Goal: Task Accomplishment & Management: Manage account settings

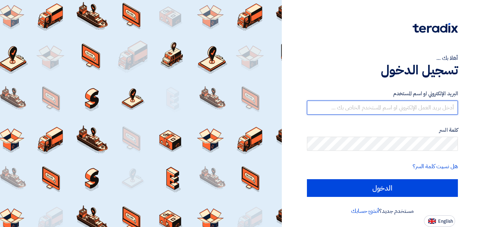
click at [358, 104] on input "text" at bounding box center [382, 107] width 151 height 14
click at [358, 105] on input "text" at bounding box center [382, 107] width 151 height 14
click at [388, 110] on input "text" at bounding box center [382, 107] width 151 height 14
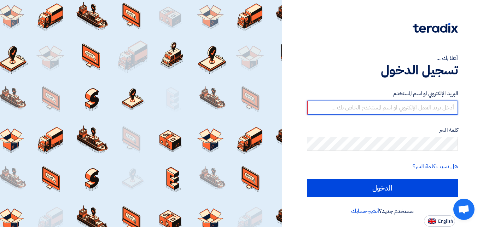
click at [367, 104] on input "text" at bounding box center [382, 107] width 151 height 14
click at [354, 108] on input "text" at bounding box center [382, 107] width 151 height 14
click at [354, 110] on input "text" at bounding box center [382, 107] width 151 height 14
click at [350, 112] on input "text" at bounding box center [382, 107] width 151 height 14
click at [346, 109] on input "text" at bounding box center [382, 107] width 151 height 14
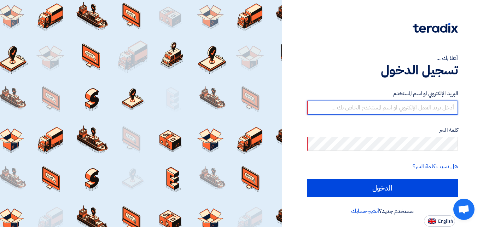
click at [342, 109] on input "text" at bounding box center [382, 107] width 151 height 14
click at [339, 109] on input "text" at bounding box center [382, 107] width 151 height 14
click at [338, 105] on input "text" at bounding box center [382, 107] width 151 height 14
click at [333, 111] on input "text" at bounding box center [382, 107] width 151 height 14
click at [329, 103] on input "text" at bounding box center [382, 107] width 151 height 14
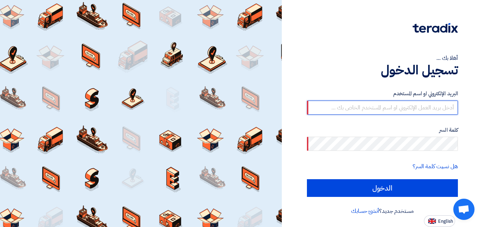
click at [330, 108] on input "text" at bounding box center [382, 107] width 151 height 14
click at [333, 110] on input "text" at bounding box center [382, 107] width 151 height 14
click at [396, 106] on input "text" at bounding box center [382, 107] width 151 height 14
paste input "[EMAIL_ADDRESS][DOMAIN_NAME]"
type input "[EMAIL_ADDRESS][DOMAIN_NAME]"
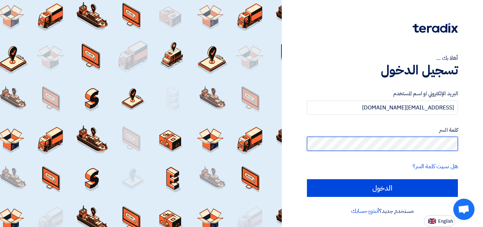
click at [307, 179] on input "الدخول" at bounding box center [382, 188] width 151 height 18
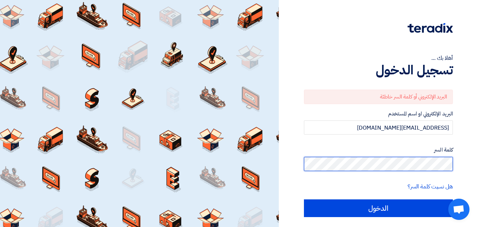
click at [304, 199] on input "الدخول" at bounding box center [378, 208] width 149 height 18
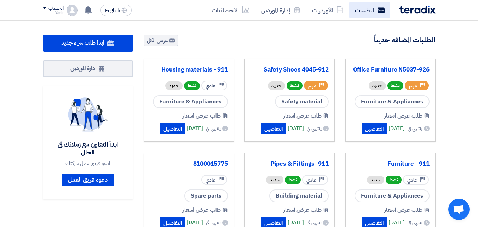
click at [374, 9] on link "الطلبات" at bounding box center [369, 10] width 41 height 17
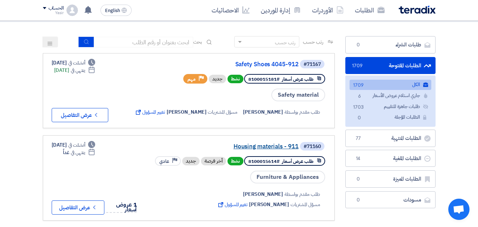
scroll to position [71, 0]
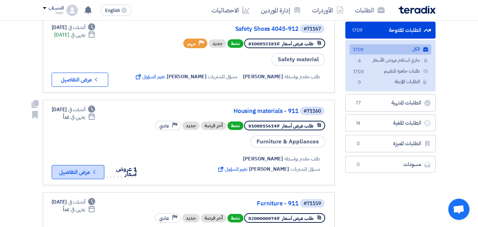
click at [90, 179] on button "Check details عرض التفاصيل" at bounding box center [78, 172] width 53 height 14
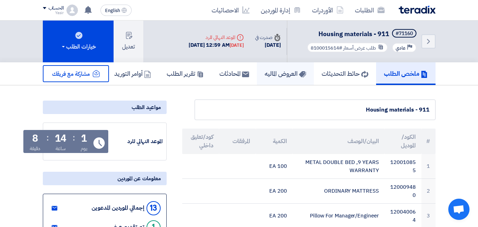
click at [282, 75] on h5 "العروض الماليه" at bounding box center [284, 73] width 41 height 8
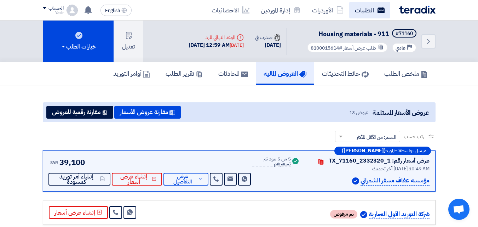
click at [357, 8] on link "الطلبات" at bounding box center [369, 10] width 41 height 17
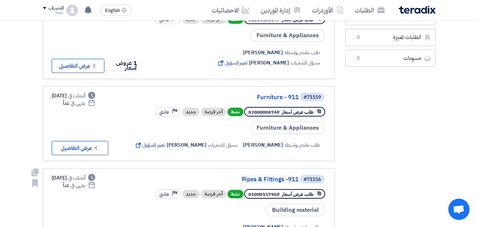
scroll to position [141, 0]
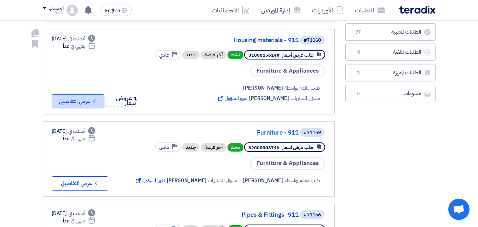
click at [78, 108] on button "Check details عرض التفاصيل" at bounding box center [78, 101] width 53 height 14
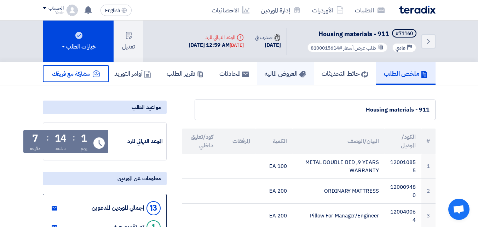
click at [291, 77] on h5 "العروض الماليه" at bounding box center [284, 73] width 41 height 8
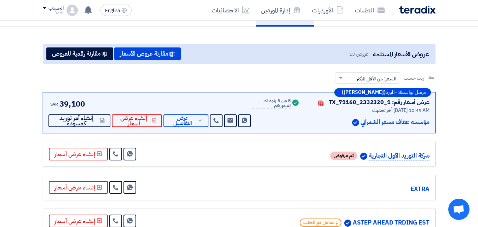
scroll to position [71, 0]
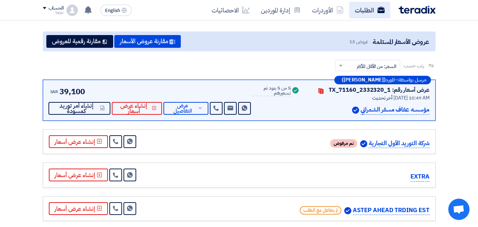
click at [355, 13] on link "الطلبات" at bounding box center [369, 10] width 41 height 17
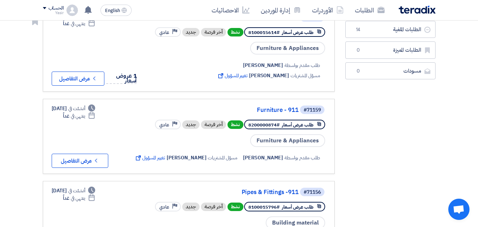
scroll to position [177, 0]
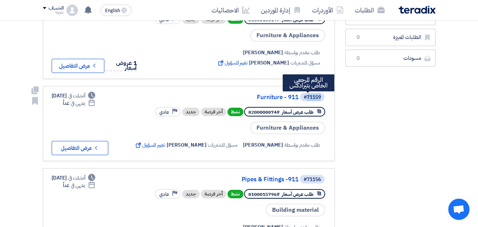
drag, startPoint x: 306, startPoint y: 107, endPoint x: 322, endPoint y: 107, distance: 15.6
click at [322, 101] on span "#71159" at bounding box center [312, 97] width 24 height 8
click at [287, 112] on div "#71159 Furniture - 911 طلب عرض أسعار #8200000874 نشط أخر فرصة جديد Priority عاد…" at bounding box center [229, 123] width 193 height 63
click at [287, 99] on link "#71159 Furniture - 911 طلب عرض أسعار #8200000874 نشط أخر فرصة جديد Priority عاد…" at bounding box center [189, 123] width 292 height 75
drag, startPoint x: 306, startPoint y: 106, endPoint x: 327, endPoint y: 106, distance: 20.9
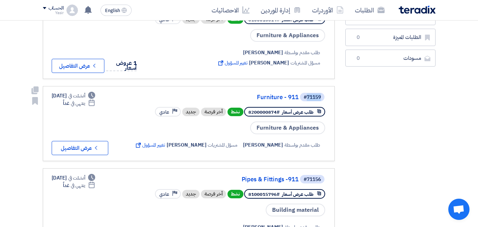
click at [327, 106] on link "#71159 Furniture - 911 طلب عرض أسعار #8200000874 نشط أخر فرصة جديد Priority عاد…" at bounding box center [189, 123] width 292 height 75
click at [269, 97] on link "#71159 Furniture - 911 طلب عرض أسعار #8200000874 نشط أخر فرصة جديد Priority عاد…" at bounding box center [189, 123] width 292 height 75
drag, startPoint x: 305, startPoint y: 108, endPoint x: 291, endPoint y: 105, distance: 15.1
click at [322, 101] on span "#71159" at bounding box center [312, 97] width 24 height 8
click at [274, 98] on link "#71159 Furniture - 911 طلب عرض أسعار #8200000874 نشط أخر فرصة جديد Priority عاد…" at bounding box center [189, 123] width 292 height 75
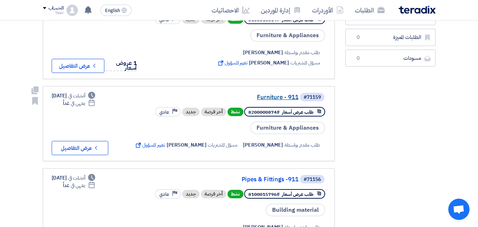
click at [274, 100] on link "Furniture - 911" at bounding box center [227, 97] width 141 height 6
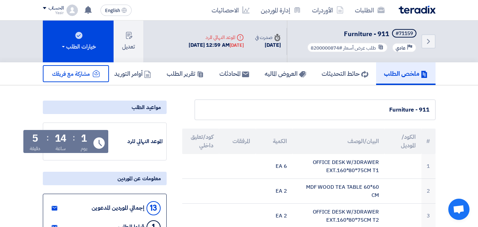
drag, startPoint x: 390, startPoint y: 109, endPoint x: 362, endPoint y: 117, distance: 28.9
click at [362, 117] on div "Furniture - 911" at bounding box center [314, 109] width 241 height 21
click at [412, 9] on img at bounding box center [416, 10] width 37 height 8
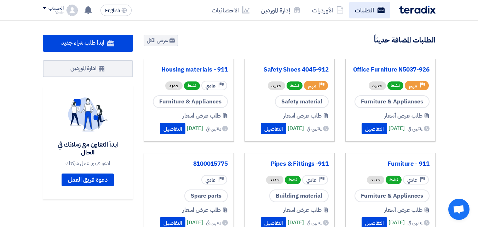
click at [373, 13] on link "الطلبات" at bounding box center [369, 10] width 41 height 17
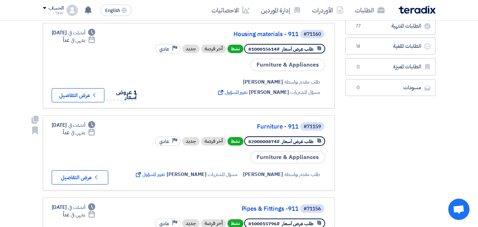
scroll to position [156, 0]
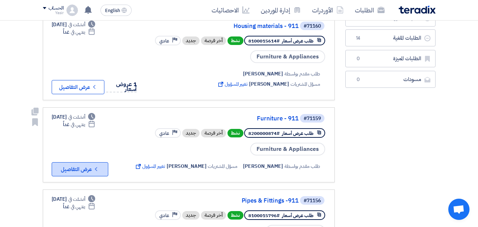
click at [77, 176] on button "Check details عرض التفاصيل" at bounding box center [80, 169] width 57 height 14
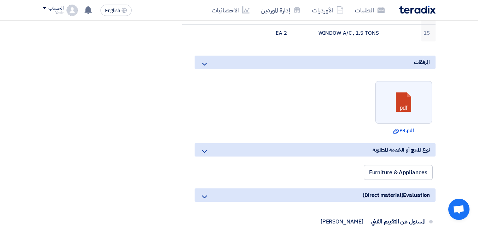
scroll to position [453, 0]
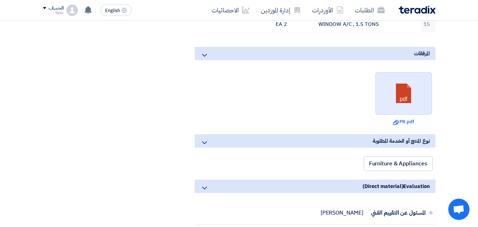
click at [380, 91] on link at bounding box center [403, 93] width 57 height 42
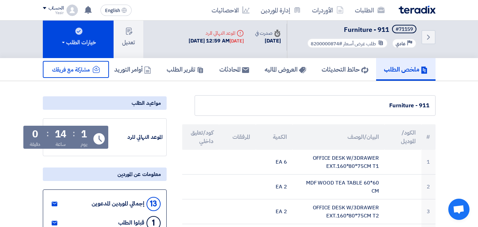
scroll to position [0, 0]
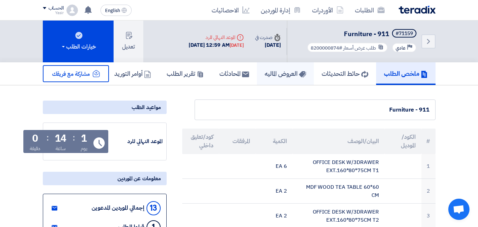
click at [271, 70] on h5 "العروض الماليه" at bounding box center [284, 73] width 41 height 8
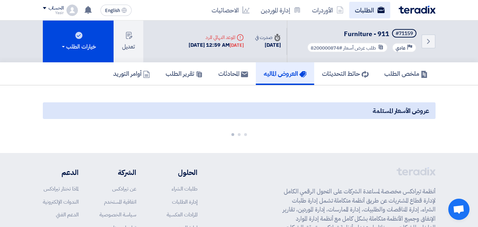
click at [373, 9] on link "الطلبات" at bounding box center [369, 10] width 41 height 17
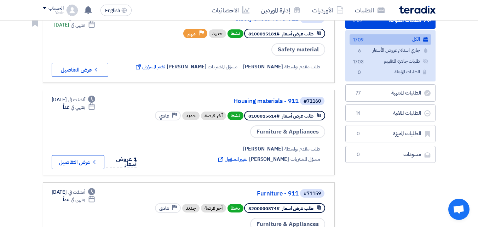
scroll to position [99, 0]
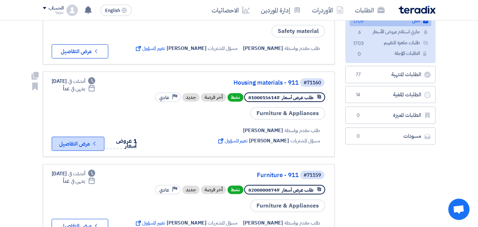
click at [84, 151] on button "Check details عرض التفاصيل" at bounding box center [78, 143] width 53 height 14
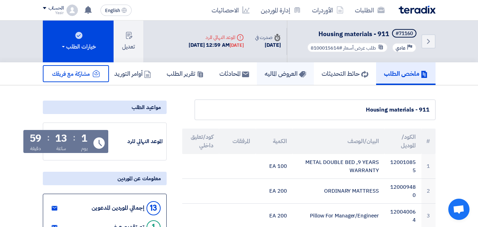
click at [275, 75] on h5 "العروض الماليه" at bounding box center [284, 73] width 41 height 8
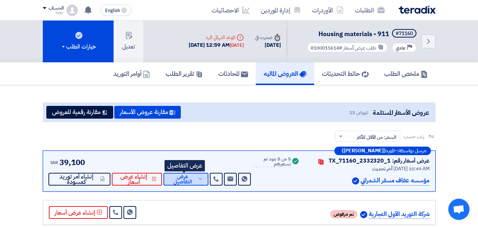
click at [182, 181] on span "عرض التفاصيل" at bounding box center [182, 179] width 27 height 11
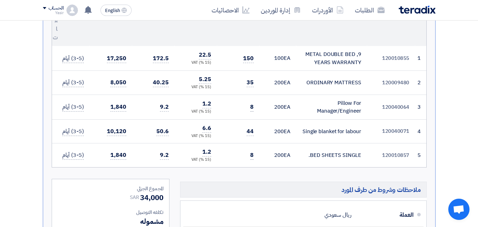
scroll to position [255, 0]
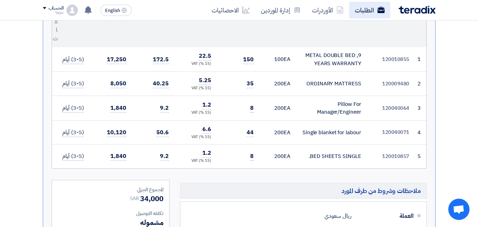
click at [364, 8] on link "الطلبات" at bounding box center [369, 10] width 41 height 17
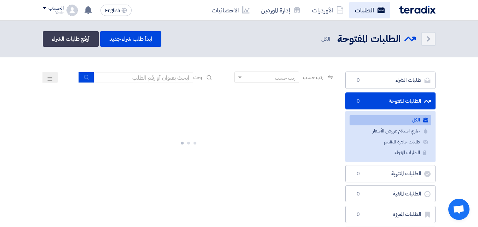
click at [360, 7] on link "الطلبات" at bounding box center [369, 10] width 41 height 17
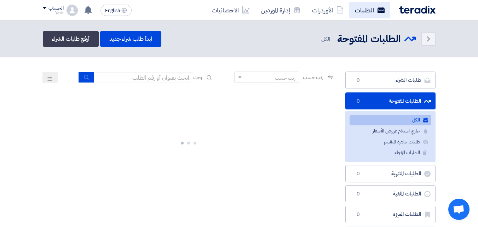
click at [360, 7] on link "الطلبات" at bounding box center [369, 10] width 41 height 17
click at [402, 7] on img at bounding box center [416, 10] width 37 height 8
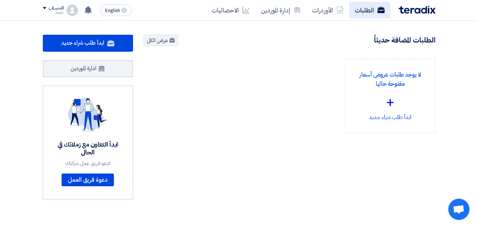
click at [356, 14] on link "الطلبات" at bounding box center [369, 10] width 41 height 17
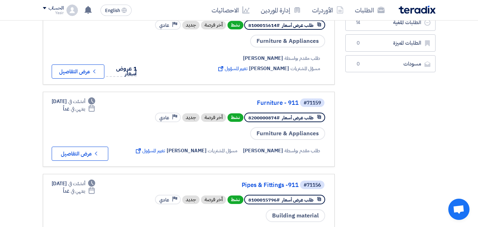
scroll to position [198, 0]
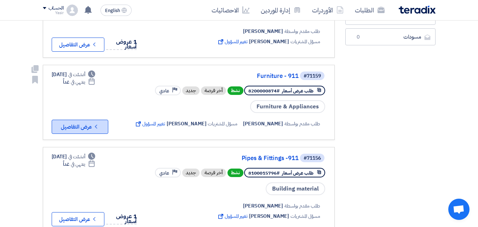
click at [81, 134] on button "Check details عرض التفاصيل" at bounding box center [80, 126] width 57 height 14
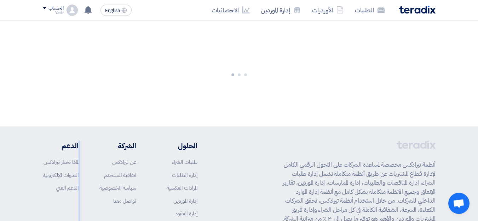
click at [81, 141] on div "الحلول طلبات الشراء إدارة الطلبات المزادات العكسية إدارة الموردين إدارة العقود …" at bounding box center [120, 195] width 155 height 108
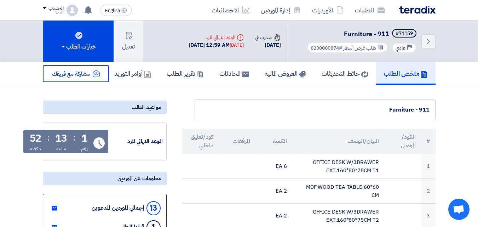
click at [53, 207] on icon at bounding box center [55, 208] width 6 height 6
click at [133, 41] on button "تعديل" at bounding box center [128, 42] width 30 height 42
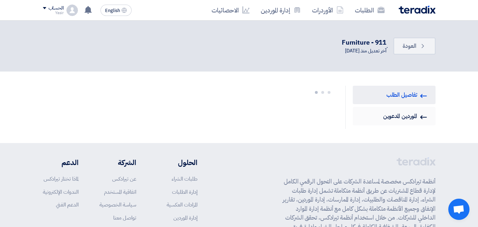
click at [398, 115] on link "Invited Suppliers الموردين المدعوين" at bounding box center [393, 116] width 83 height 18
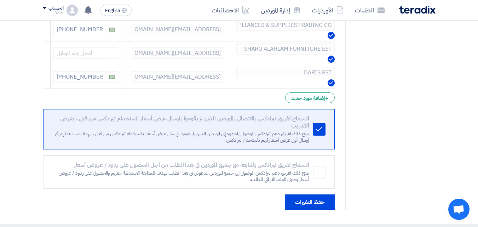
scroll to position [340, 0]
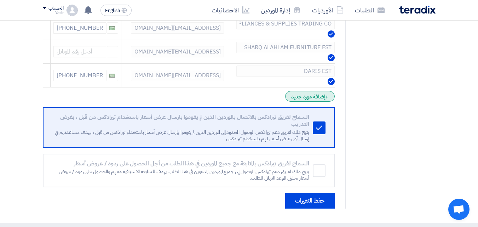
click at [302, 97] on div "+ إضافة مورد جديد" at bounding box center [309, 96] width 49 height 11
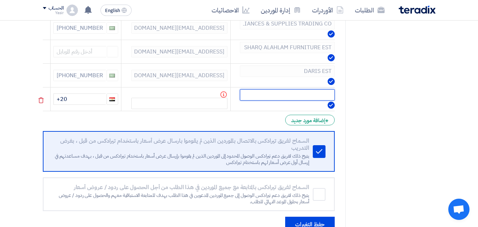
click at [294, 95] on input "text" at bounding box center [287, 94] width 95 height 11
click at [285, 216] on button "حفظ التغيرات" at bounding box center [309, 224] width 49 height 16
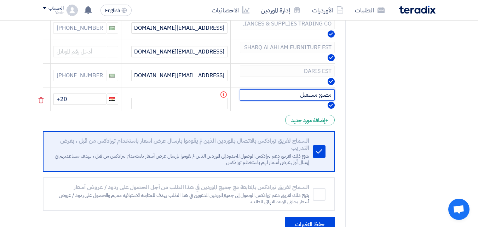
click at [285, 216] on button "حفظ التغيرات" at bounding box center [309, 224] width 49 height 16
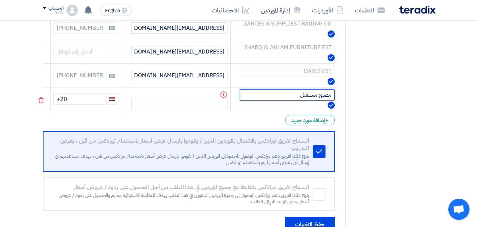
click at [285, 216] on button "حفظ التغيرات" at bounding box center [309, 224] width 49 height 16
type input "م"
type input "fut"
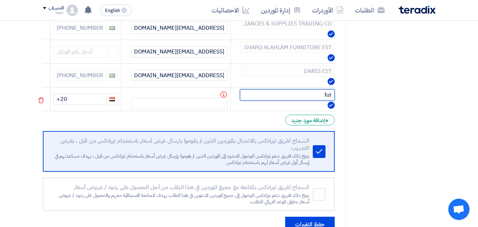
click at [285, 216] on button "حفظ التغيرات" at bounding box center [309, 224] width 49 height 16
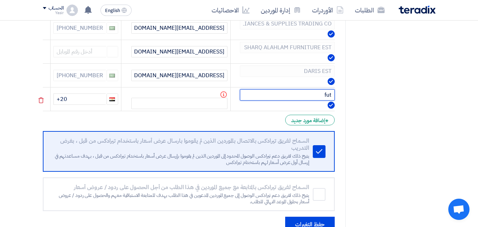
click at [305, 93] on input "fut" at bounding box center [287, 94] width 95 height 11
click at [281, 93] on input "text" at bounding box center [287, 94] width 95 height 11
type input "f"
click at [285, 216] on button "حفظ التغيرات" at bounding box center [309, 224] width 49 height 16
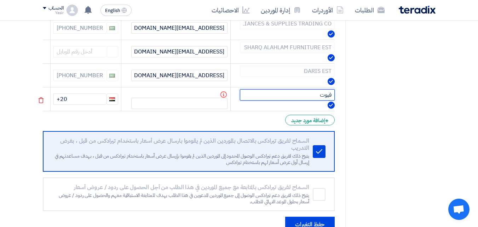
click at [285, 216] on button "حفظ التغيرات" at bounding box center [309, 224] width 49 height 16
type input "ف"
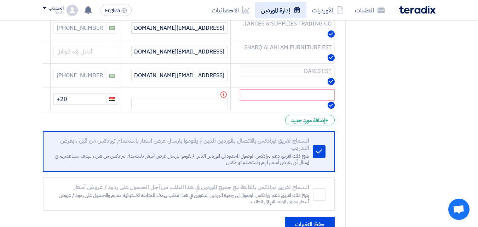
click at [278, 13] on link "إدارة الموردين" at bounding box center [280, 10] width 51 height 17
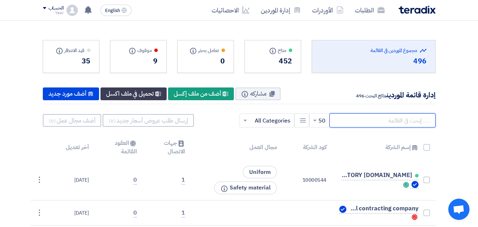
click at [371, 120] on input "text" at bounding box center [382, 120] width 106 height 14
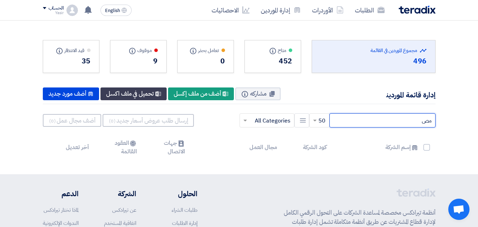
type input "م"
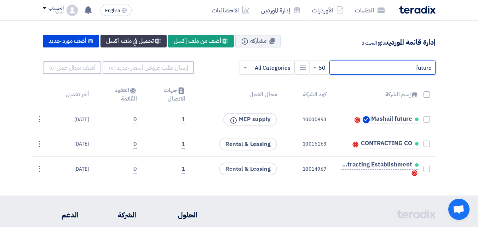
scroll to position [62, 0]
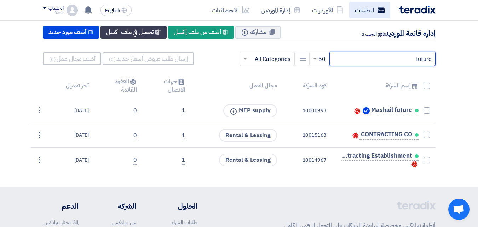
type input "future"
click at [358, 11] on link "الطلبات" at bounding box center [369, 10] width 41 height 17
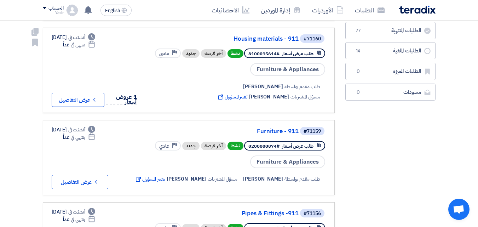
scroll to position [127, 0]
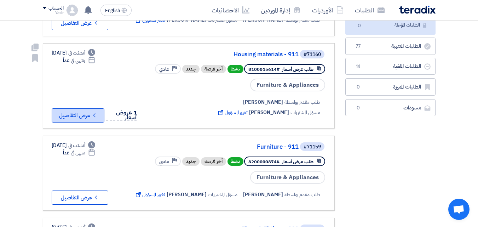
click at [81, 121] on button "Check details عرض التفاصيل" at bounding box center [78, 115] width 53 height 14
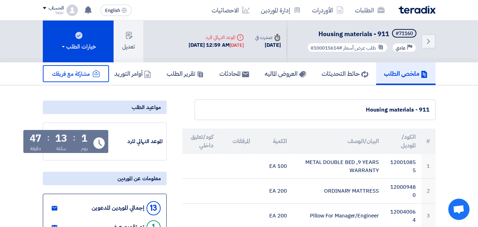
click at [244, 150] on th "المرفقات" at bounding box center [237, 140] width 37 height 25
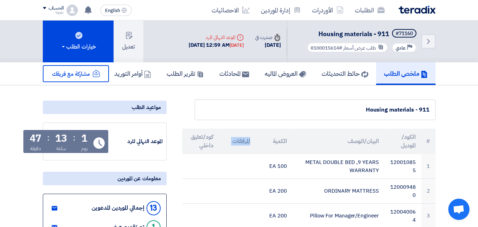
click at [244, 150] on th "المرفقات" at bounding box center [237, 140] width 37 height 25
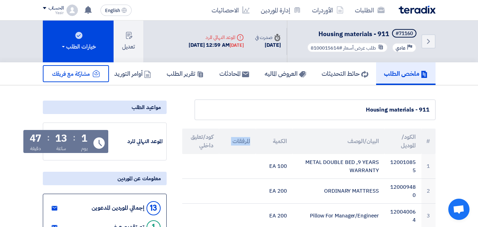
click at [244, 150] on th "المرفقات" at bounding box center [237, 140] width 37 height 25
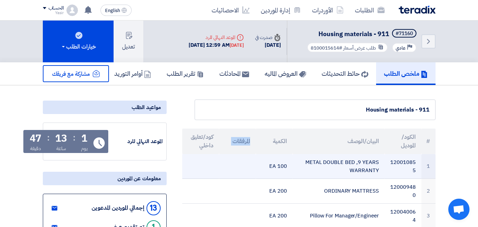
drag, startPoint x: 244, startPoint y: 150, endPoint x: 255, endPoint y: 154, distance: 12.1
click at [255, 154] on table "# الكود/الموديل البيان/الوصف الكمية المرفقات كود/تعليق داخلي 1 120010855 METAL …" at bounding box center [308, 202] width 253 height 149
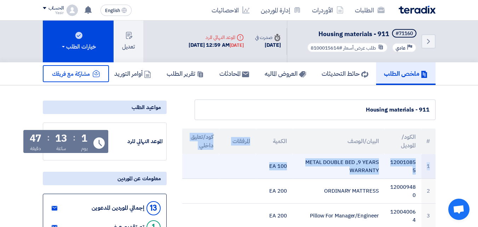
click at [255, 154] on td at bounding box center [237, 166] width 37 height 25
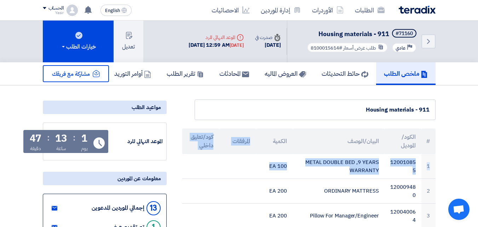
drag, startPoint x: 254, startPoint y: 116, endPoint x: 248, endPoint y: 103, distance: 14.5
click at [433, 39] on link "Back" at bounding box center [428, 41] width 14 height 14
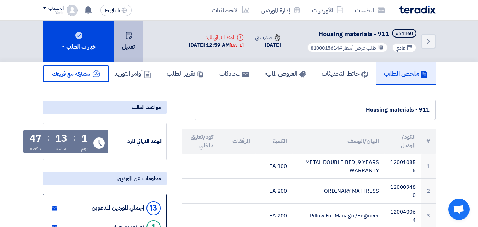
click at [130, 51] on button "تعديل" at bounding box center [128, 42] width 30 height 42
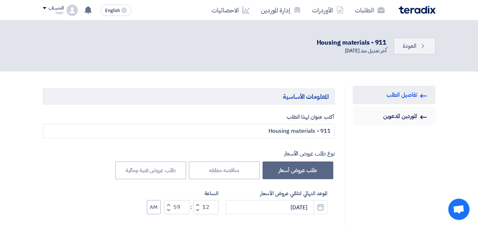
click at [426, 114] on icon "Invited Suppliers" at bounding box center [423, 116] width 7 height 7
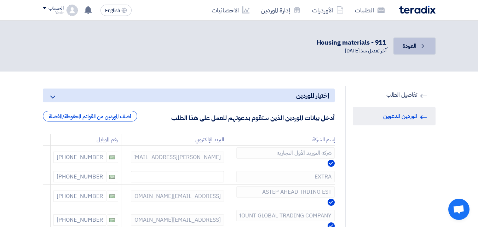
click at [424, 46] on icon "Back" at bounding box center [422, 45] width 7 height 7
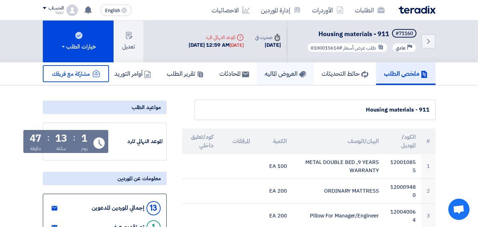
click at [267, 75] on h5 "العروض الماليه" at bounding box center [284, 73] width 41 height 8
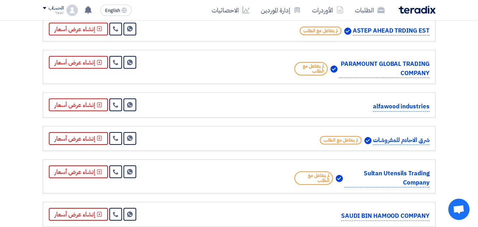
scroll to position [255, 0]
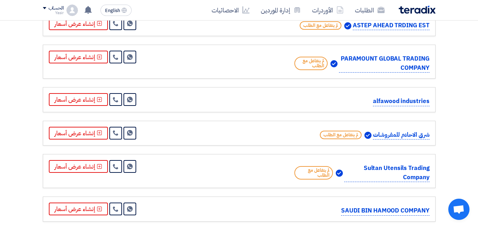
drag, startPoint x: 477, startPoint y: 112, endPoint x: 482, endPoint y: 138, distance: 26.3
click at [478, 138] on html "الطلبات الأوردرات إدارة الموردين الاحصائيات English EN [DATE]" at bounding box center [239, 153] width 478 height 817
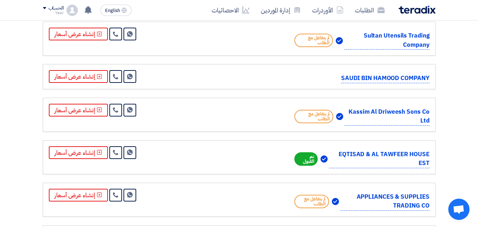
scroll to position [392, 0]
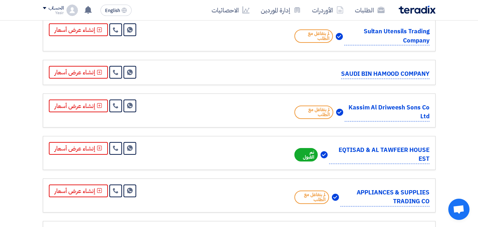
click at [340, 150] on p "EQTISAD & AL TAWFEER HOUSE EST" at bounding box center [379, 154] width 100 height 18
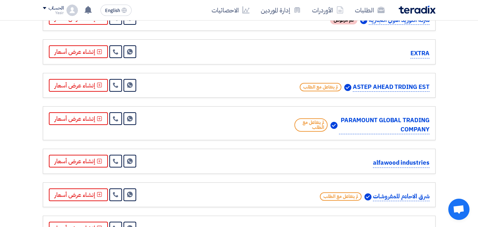
scroll to position [0, 0]
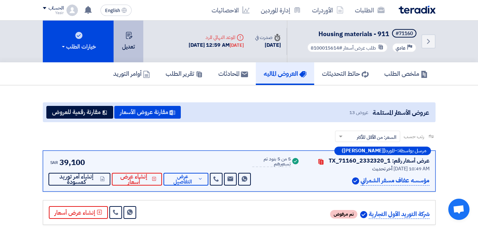
click at [127, 48] on button "تعديل" at bounding box center [128, 42] width 30 height 42
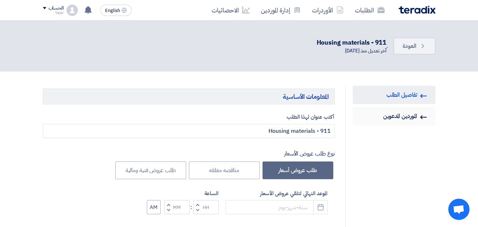
type input "[DATE]"
type input "12"
type input "59"
click at [387, 117] on link "Invited Suppliers الموردين المدعوين" at bounding box center [393, 116] width 83 height 18
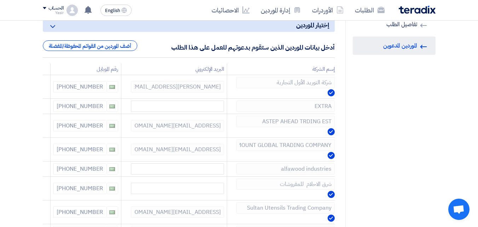
scroll to position [67, 0]
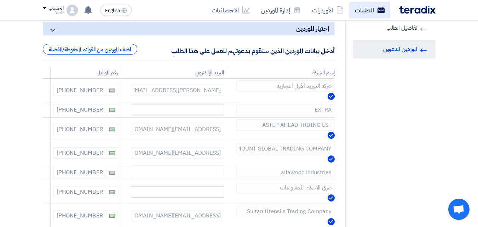
click at [359, 8] on link "الطلبات" at bounding box center [369, 10] width 41 height 17
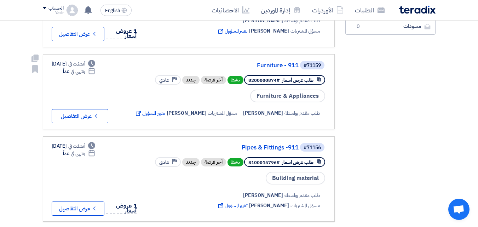
scroll to position [212, 0]
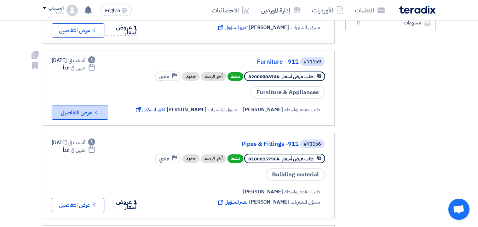
click at [65, 119] on button "Check details عرض التفاصيل" at bounding box center [80, 112] width 57 height 14
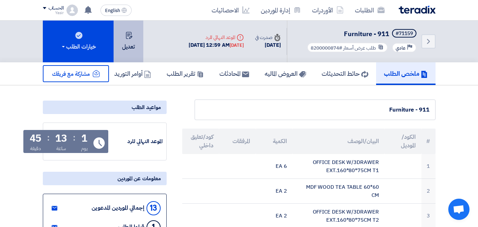
click at [131, 47] on button "تعديل" at bounding box center [128, 42] width 30 height 42
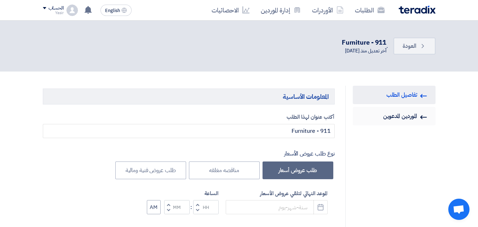
type input "[DATE]"
type input "12"
type input "59"
click at [398, 116] on link "Invited Suppliers الموردين المدعوين" at bounding box center [393, 116] width 83 height 18
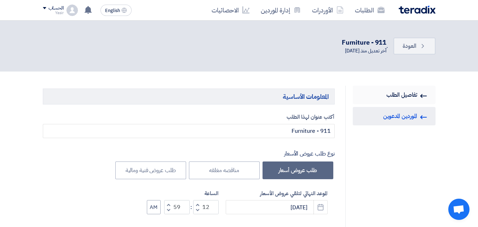
click at [399, 96] on link "RFQ Information تفاصيل الطلب" at bounding box center [393, 95] width 83 height 18
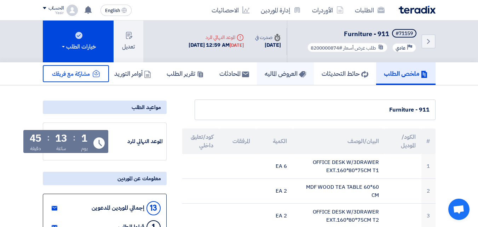
click at [265, 71] on h5 "العروض الماليه" at bounding box center [284, 73] width 41 height 8
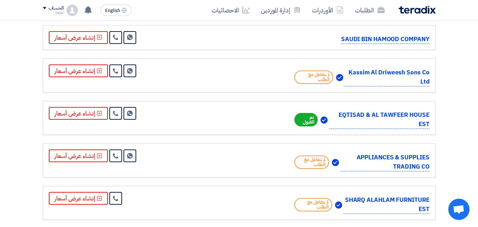
scroll to position [368, 0]
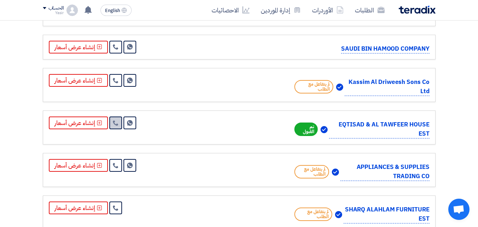
click at [118, 125] on link at bounding box center [115, 122] width 13 height 13
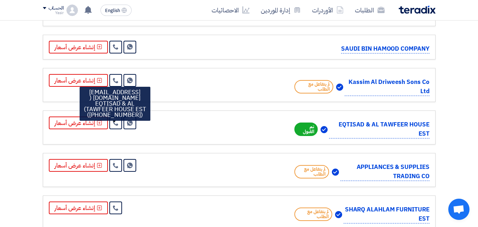
drag, startPoint x: 339, startPoint y: 124, endPoint x: 431, endPoint y: 124, distance: 91.6
click at [431, 124] on div "EQTISAD & AL TAWFEER HOUSE EST تم القبول Send Message" at bounding box center [239, 127] width 392 height 34
copy p "EQTISAD & AL TAWFEER HOUSE"
click at [351, 130] on p "EQTISAD & AL TAWFEER HOUSE EST" at bounding box center [379, 129] width 100 height 18
click at [348, 124] on p "EQTISAD & AL TAWFEER HOUSE EST" at bounding box center [379, 129] width 100 height 18
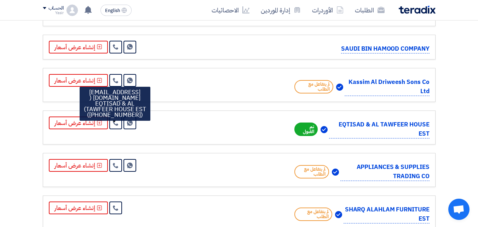
click at [348, 124] on p "EQTISAD & AL TAWFEER HOUSE EST" at bounding box center [379, 129] width 100 height 18
click at [351, 131] on p "EQTISAD & AL TAWFEER HOUSE EST" at bounding box center [379, 129] width 100 height 18
click at [346, 123] on p "EQTISAD & AL TAWFEER HOUSE EST" at bounding box center [379, 129] width 100 height 18
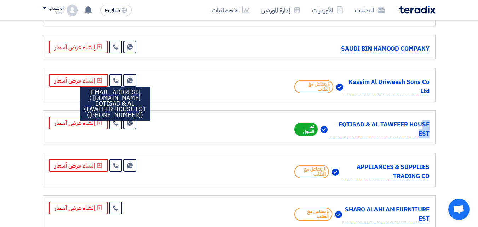
click at [346, 123] on p "EQTISAD & AL TAWFEER HOUSE EST" at bounding box center [379, 129] width 100 height 18
click at [347, 130] on p "EQTISAD & AL TAWFEER HOUSE EST" at bounding box center [379, 129] width 100 height 18
click at [309, 129] on span "تم القبول" at bounding box center [306, 128] width 24 height 13
click at [310, 129] on span "تم القبول" at bounding box center [306, 128] width 24 height 13
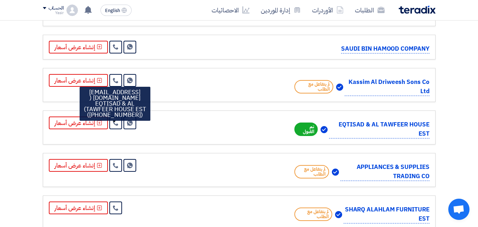
click at [345, 129] on p "EQTISAD & AL TAWFEER HOUSE EST" at bounding box center [379, 129] width 100 height 18
click at [323, 129] on img at bounding box center [323, 129] width 7 height 7
click at [324, 130] on img at bounding box center [323, 129] width 7 height 7
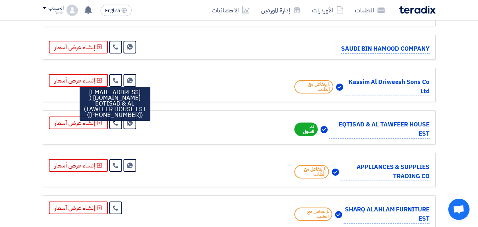
click at [340, 127] on p "EQTISAD & AL TAWFEER HOUSE EST" at bounding box center [379, 129] width 100 height 18
click at [342, 129] on p "EQTISAD & AL TAWFEER HOUSE EST" at bounding box center [379, 129] width 100 height 18
click at [302, 129] on span "تم القبول" at bounding box center [306, 128] width 24 height 13
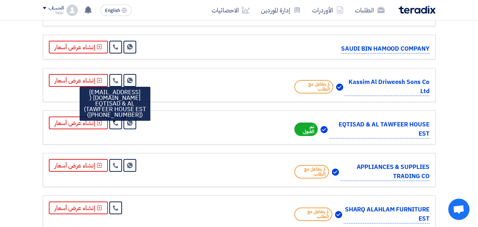
click at [302, 129] on span "تم القبول" at bounding box center [306, 128] width 24 height 13
click at [305, 132] on span "تم القبول" at bounding box center [306, 128] width 24 height 13
click at [360, 129] on p "EQTISAD & AL TAWFEER HOUSE EST" at bounding box center [379, 129] width 100 height 18
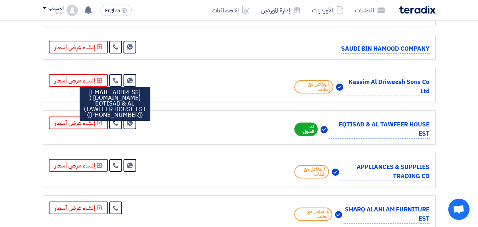
click at [358, 170] on p "APPLIANCES & SUPPLIES TRADING CO" at bounding box center [384, 171] width 89 height 18
click at [356, 158] on div "APPLIANCES & SUPPLIES TRADING CO لم يتفاعل مع الطلب Send Message" at bounding box center [239, 170] width 392 height 34
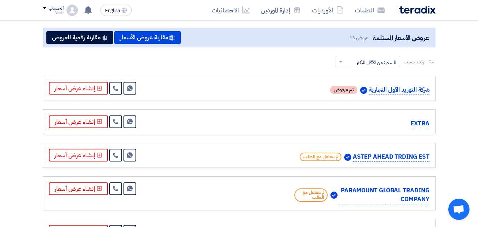
scroll to position [49, 0]
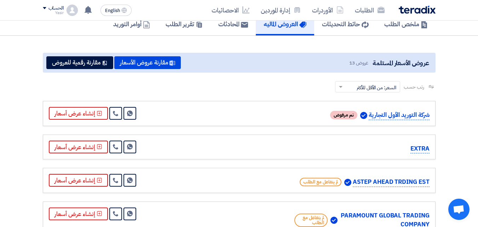
drag, startPoint x: 428, startPoint y: 115, endPoint x: 433, endPoint y: 121, distance: 7.5
click at [433, 121] on div "شركة التوريد الأول التجارية تم مرفوض Send Message" at bounding box center [239, 113] width 392 height 25
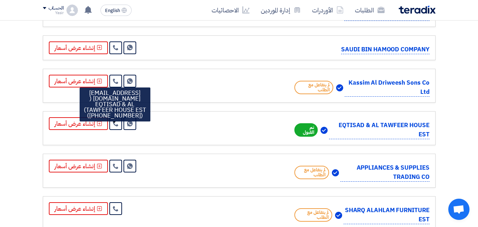
scroll to position [368, 0]
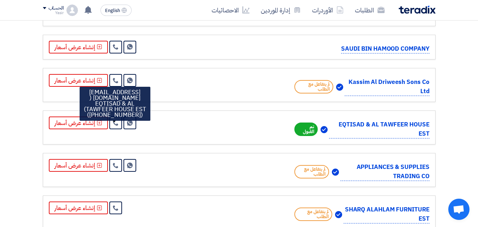
click at [263, 119] on div "EQTISAD & AL TAWFEER HOUSE EST تم القبول Send Message" at bounding box center [239, 127] width 380 height 22
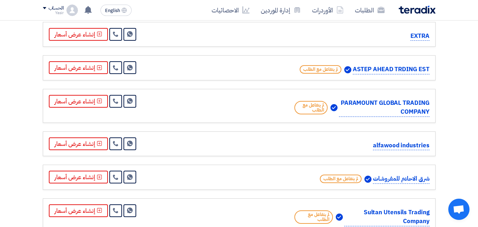
scroll to position [141, 0]
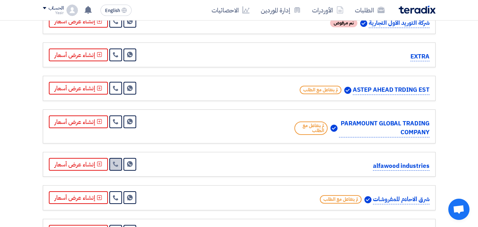
click at [115, 162] on icon at bounding box center [116, 164] width 6 height 6
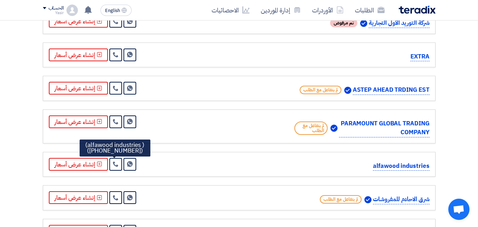
drag, startPoint x: 429, startPoint y: 166, endPoint x: 371, endPoint y: 168, distance: 58.4
click at [371, 168] on div "alfawood industries Send Message" at bounding box center [239, 164] width 392 height 25
copy p "alfawood industries"
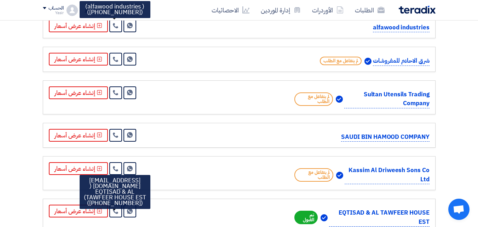
scroll to position [283, 0]
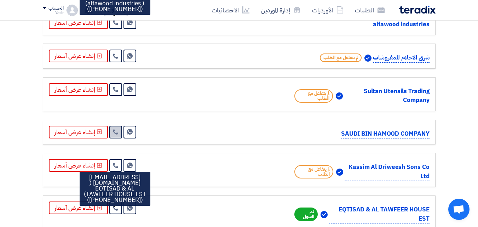
click at [115, 131] on icon at bounding box center [116, 132] width 6 height 6
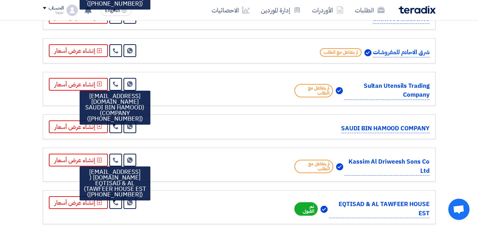
scroll to position [295, 0]
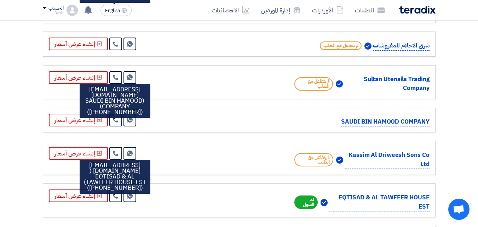
drag, startPoint x: 317, startPoint y: 86, endPoint x: 332, endPoint y: 79, distance: 15.8
click at [332, 79] on div "Sultan Utensils Trading Company لم يتفاعل مع الطلب" at bounding box center [360, 84] width 138 height 18
click at [113, 123] on link at bounding box center [115, 119] width 13 height 13
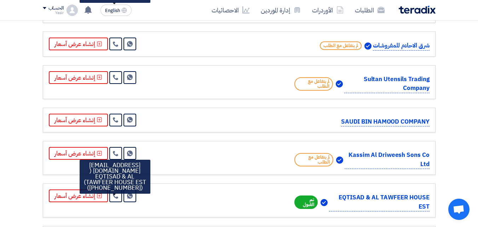
drag, startPoint x: 401, startPoint y: 122, endPoint x: 339, endPoint y: 126, distance: 61.3
click at [339, 126] on div "SAUDI BIN HAMOOD COMPANY" at bounding box center [360, 122] width 138 height 10
click at [333, 122] on div "SAUDI BIN HAMOOD COMPANY" at bounding box center [360, 122] width 138 height 10
drag, startPoint x: 342, startPoint y: 122, endPoint x: 431, endPoint y: 123, distance: 88.8
click at [431, 123] on div "SAUDI BIN HAMOOD COMPANY Send Message" at bounding box center [239, 119] width 392 height 25
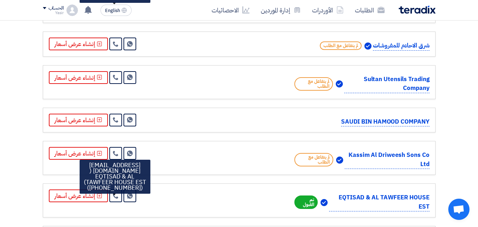
click at [420, 115] on div "SAUDI BIN HAMOOD COMPANY" at bounding box center [360, 119] width 138 height 13
drag, startPoint x: 429, startPoint y: 121, endPoint x: 338, endPoint y: 127, distance: 91.1
click at [338, 127] on div "SAUDI BIN HAMOOD COMPANY Send Message" at bounding box center [239, 119] width 392 height 25
click at [324, 122] on div "SAUDI BIN HAMOOD COMPANY" at bounding box center [360, 122] width 138 height 10
drag, startPoint x: 341, startPoint y: 121, endPoint x: 434, endPoint y: 123, distance: 93.3
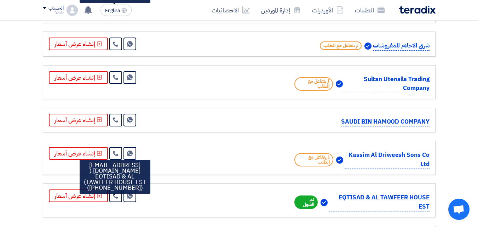
click at [434, 123] on div "SAUDI BIN HAMOOD COMPANY Send Message" at bounding box center [239, 119] width 392 height 25
click at [389, 111] on div "SAUDI BIN HAMOOD COMPANY Send Message" at bounding box center [239, 119] width 392 height 25
click at [383, 113] on div "SAUDI BIN HAMOOD COMPANY" at bounding box center [360, 119] width 138 height 13
click at [381, 128] on div "SAUDI BIN HAMOOD COMPANY Send Message" at bounding box center [239, 119] width 392 height 25
drag, startPoint x: 428, startPoint y: 121, endPoint x: 341, endPoint y: 126, distance: 87.4
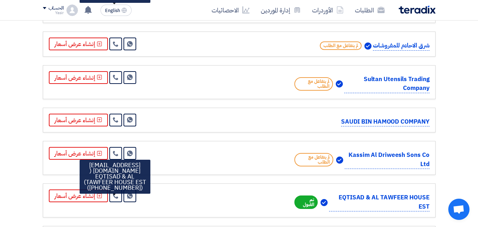
click at [341, 126] on p "SAUDI BIN HAMOOD COMPANY" at bounding box center [385, 122] width 88 height 10
click at [335, 118] on div "SAUDI BIN HAMOOD COMPANY" at bounding box center [360, 122] width 138 height 10
drag, startPoint x: 341, startPoint y: 122, endPoint x: 438, endPoint y: 127, distance: 97.7
click at [438, 127] on div "شركة التوريد الأول التجارية تم مرفوض Send Message" at bounding box center [238, 96] width 403 height 483
click at [415, 110] on div "SAUDI BIN HAMOOD COMPANY Send Message" at bounding box center [239, 119] width 392 height 25
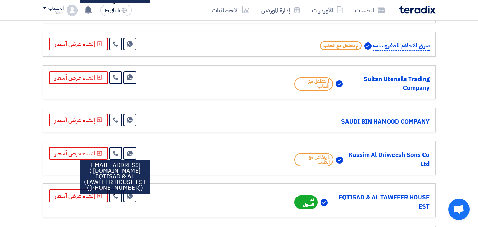
drag, startPoint x: 428, startPoint y: 120, endPoint x: 333, endPoint y: 129, distance: 95.5
click at [333, 129] on div "SAUDI BIN HAMOOD COMPANY Send Message" at bounding box center [239, 119] width 392 height 25
click at [328, 122] on div "SAUDI BIN HAMOOD COMPANY" at bounding box center [360, 122] width 138 height 10
click at [323, 116] on div "SAUDI BIN HAMOOD COMPANY" at bounding box center [360, 119] width 138 height 13
click at [375, 109] on div "SAUDI BIN HAMOOD COMPANY Send Message" at bounding box center [239, 119] width 392 height 25
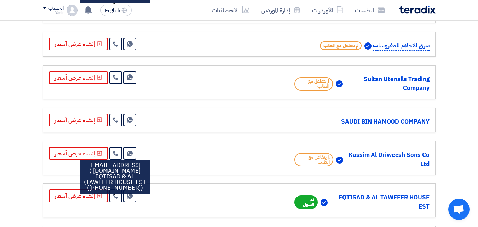
drag, startPoint x: 372, startPoint y: 98, endPoint x: 199, endPoint y: 157, distance: 183.1
click at [199, 157] on div "Kassim Al Driweesh Sons Co Ltd لم يتفاعل مع الطلب Send Message" at bounding box center [239, 158] width 380 height 22
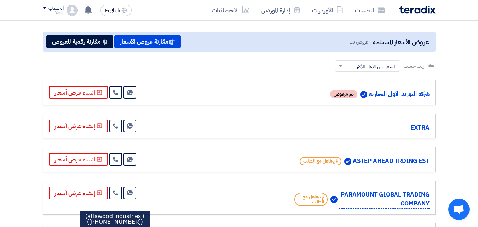
scroll to position [83, 0]
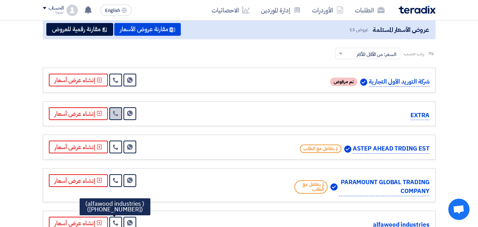
click at [113, 115] on icon at bounding box center [116, 113] width 6 height 6
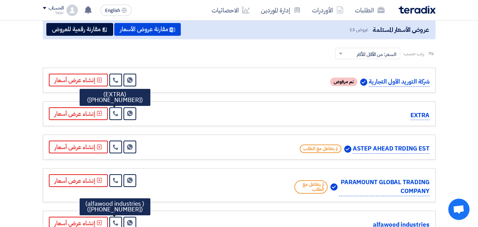
click at [390, 106] on div "EXTRA Send Message" at bounding box center [239, 113] width 392 height 25
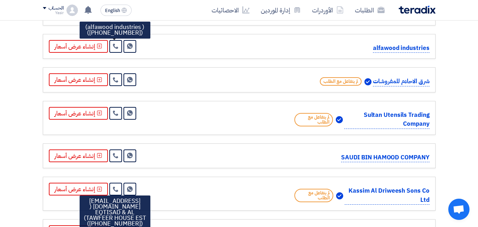
scroll to position [259, 0]
click at [119, 157] on link at bounding box center [115, 155] width 13 height 13
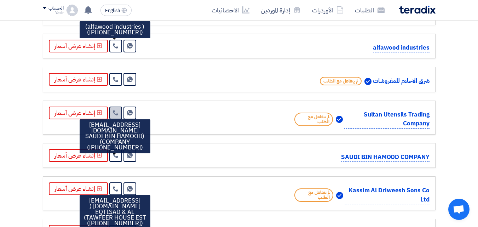
click at [111, 114] on link at bounding box center [115, 112] width 13 height 13
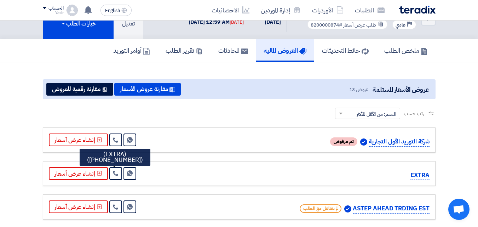
scroll to position [35, 0]
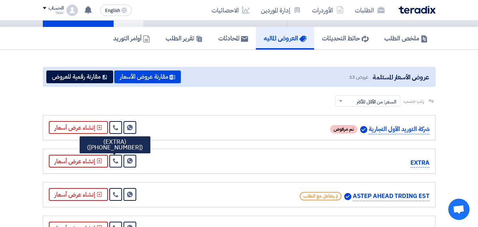
click at [273, 81] on div "عروض الأسعار المستلمة عروض 13 مقارنة عروض الأسعار مقارنة رقمية للعروض" at bounding box center [239, 77] width 392 height 20
